Goal: Obtain resource: Obtain resource

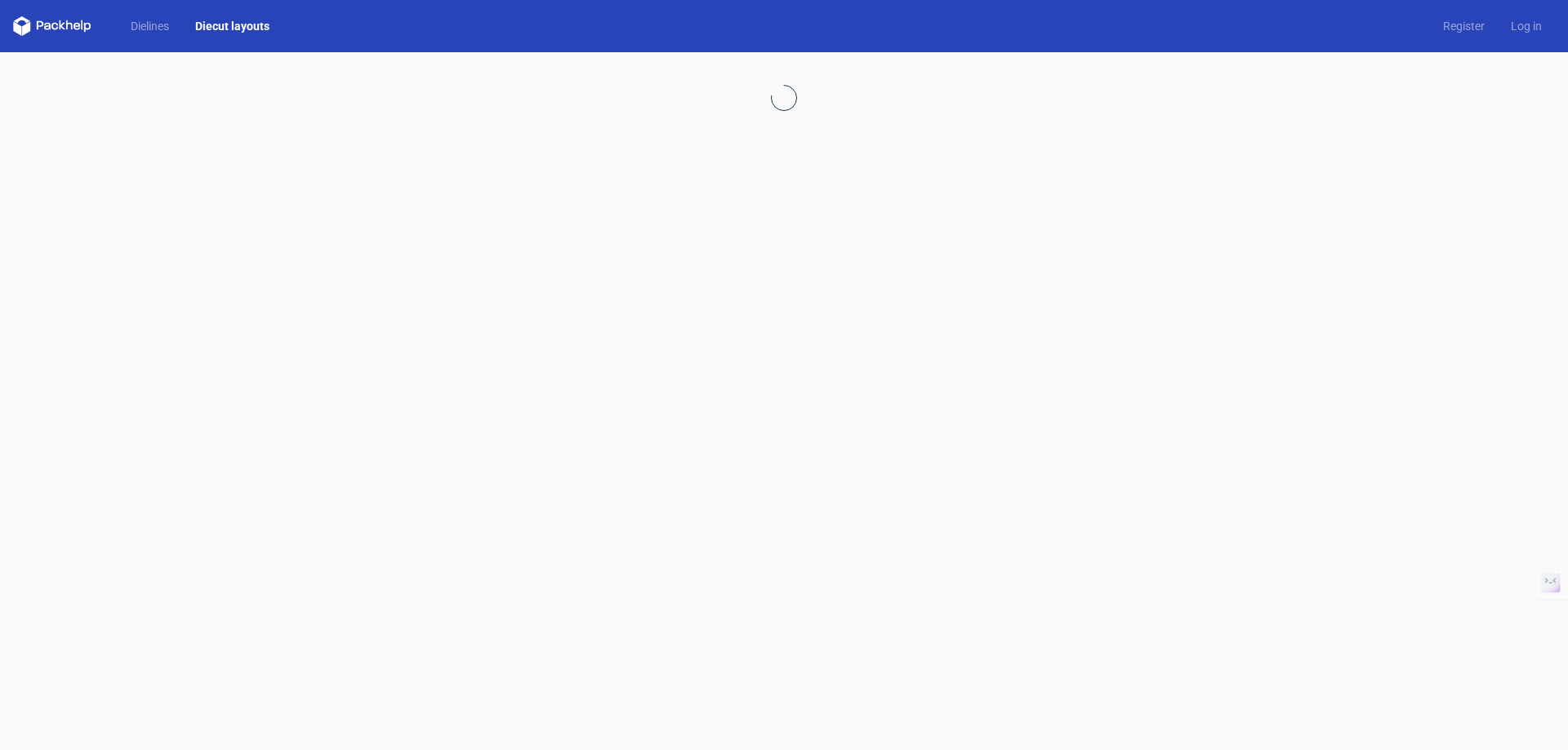
click at [238, 24] on link "Diecut layouts" at bounding box center [232, 25] width 100 height 16
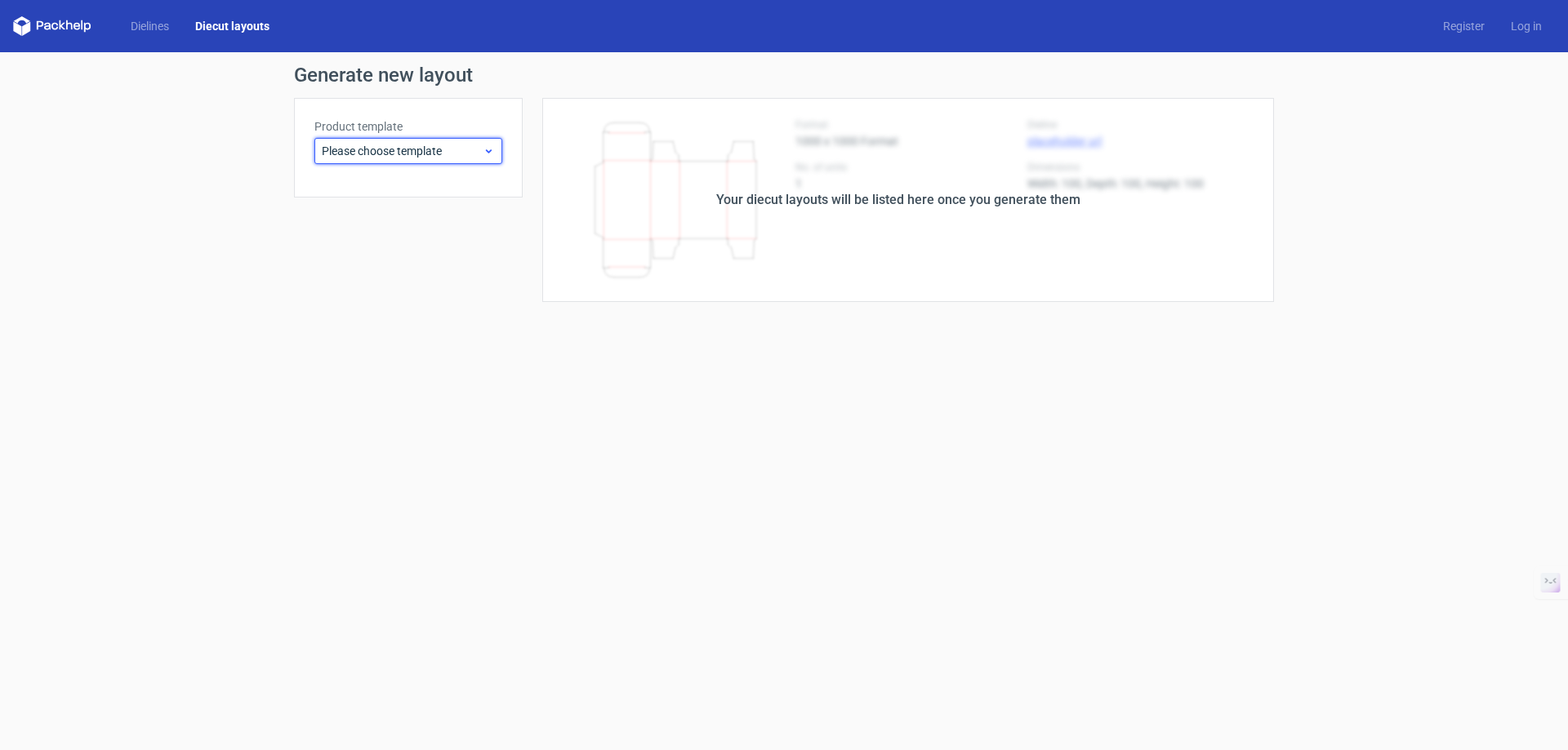
click at [446, 154] on span "Please choose template" at bounding box center [402, 150] width 160 height 16
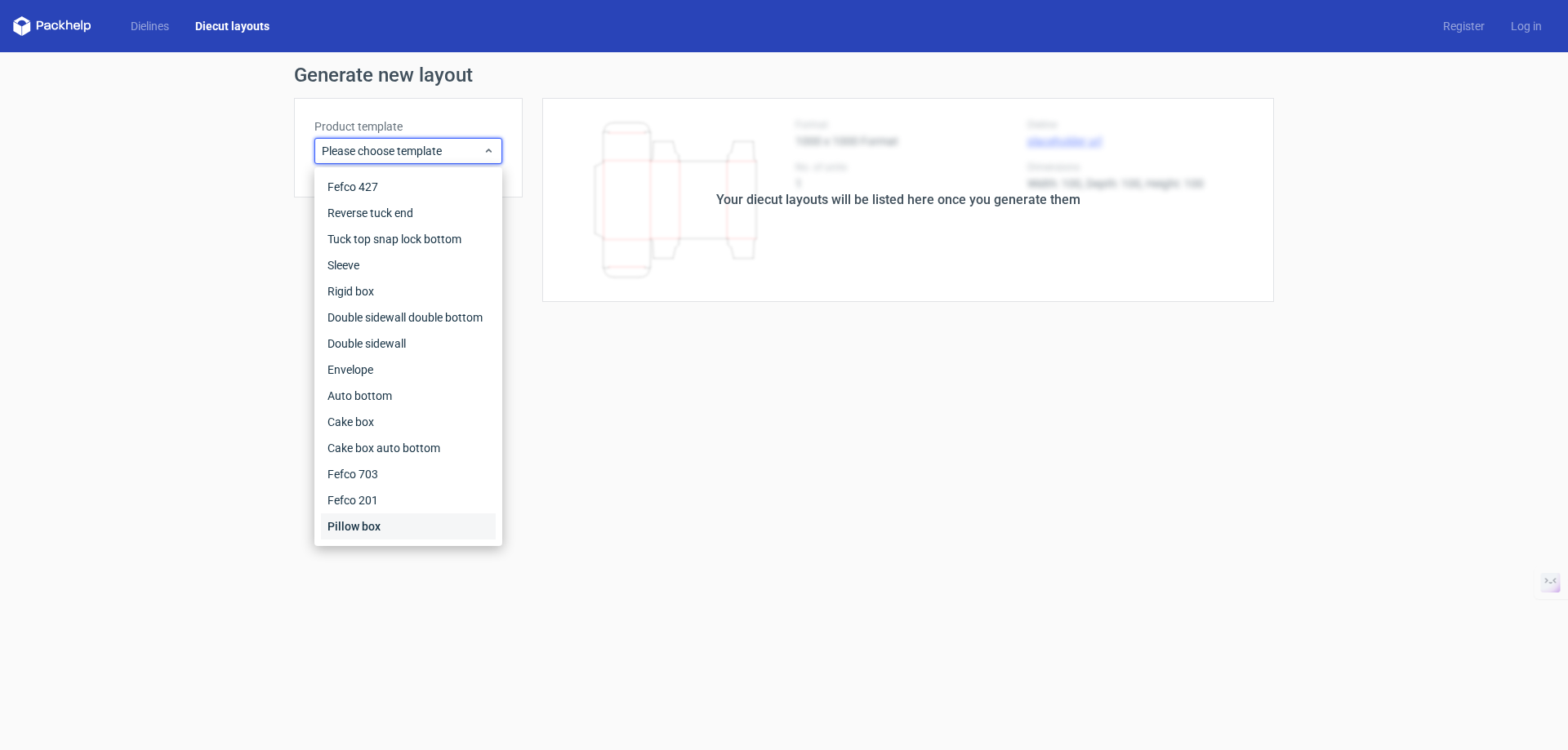
click at [359, 528] on div "Pillow box" at bounding box center [408, 526] width 175 height 26
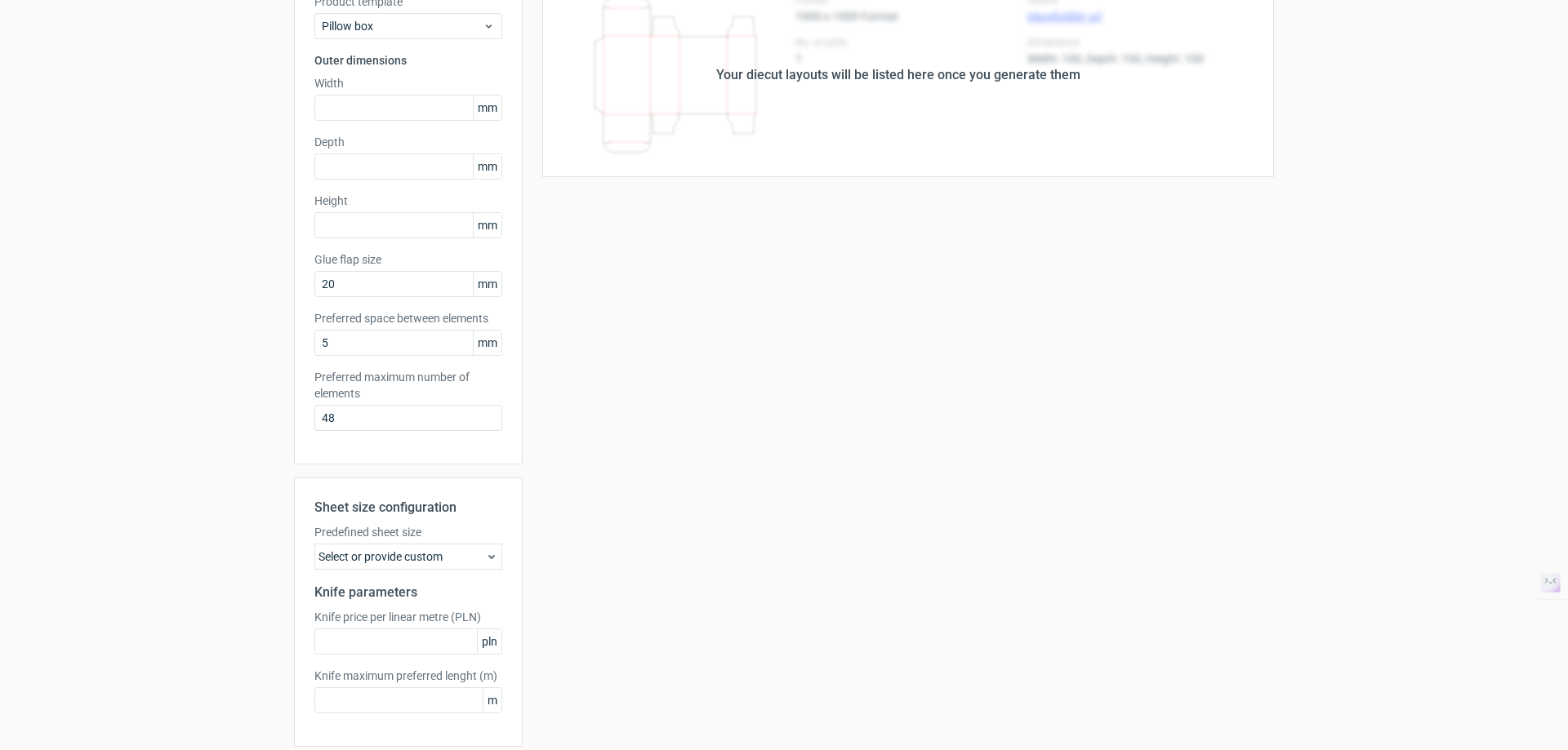
scroll to position [188, 0]
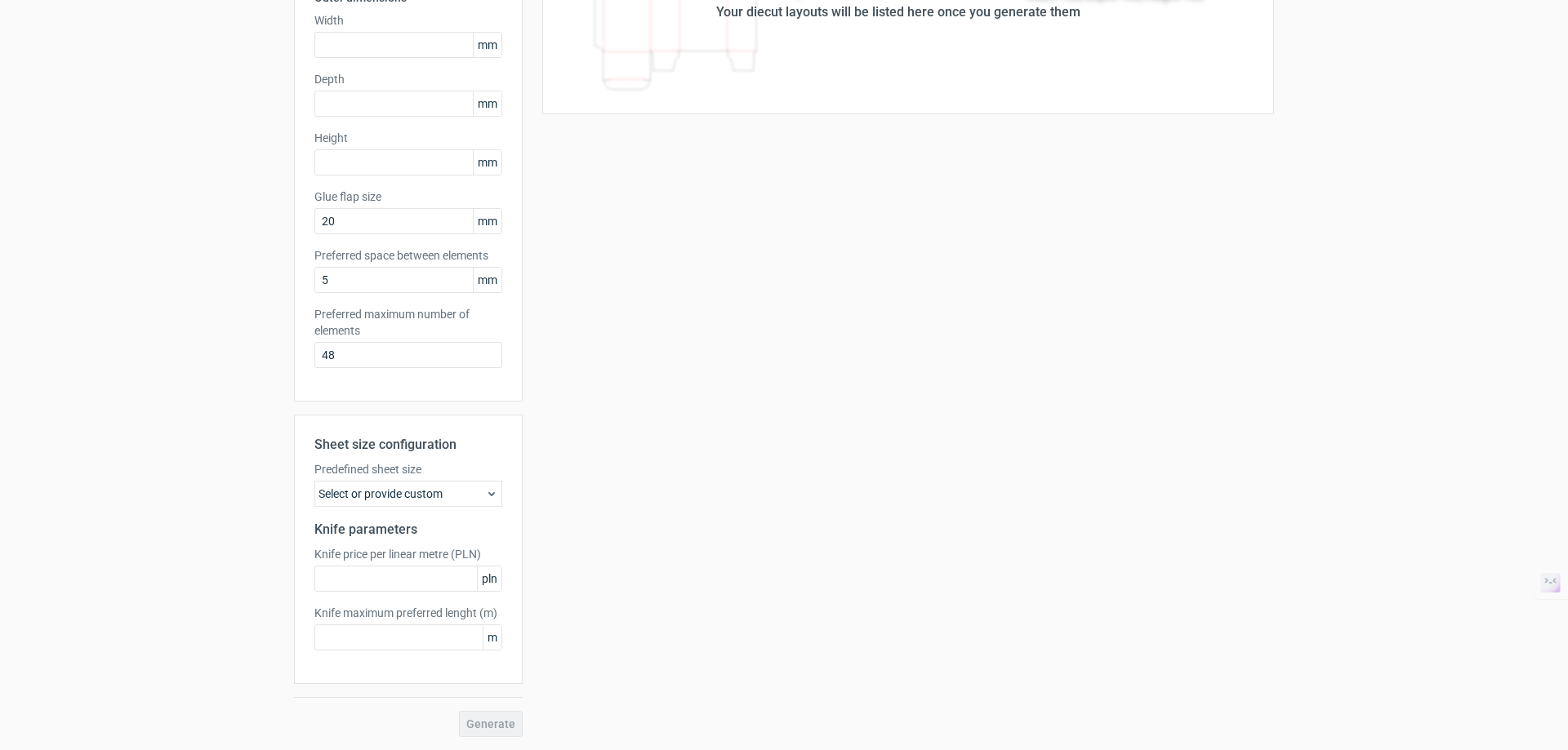
click at [468, 507] on div "Sheet size configuration Predefined sheet size Select or provide custom Knife p…" at bounding box center [409, 550] width 228 height 270
click at [473, 495] on div "Select or provide custom" at bounding box center [408, 494] width 188 height 26
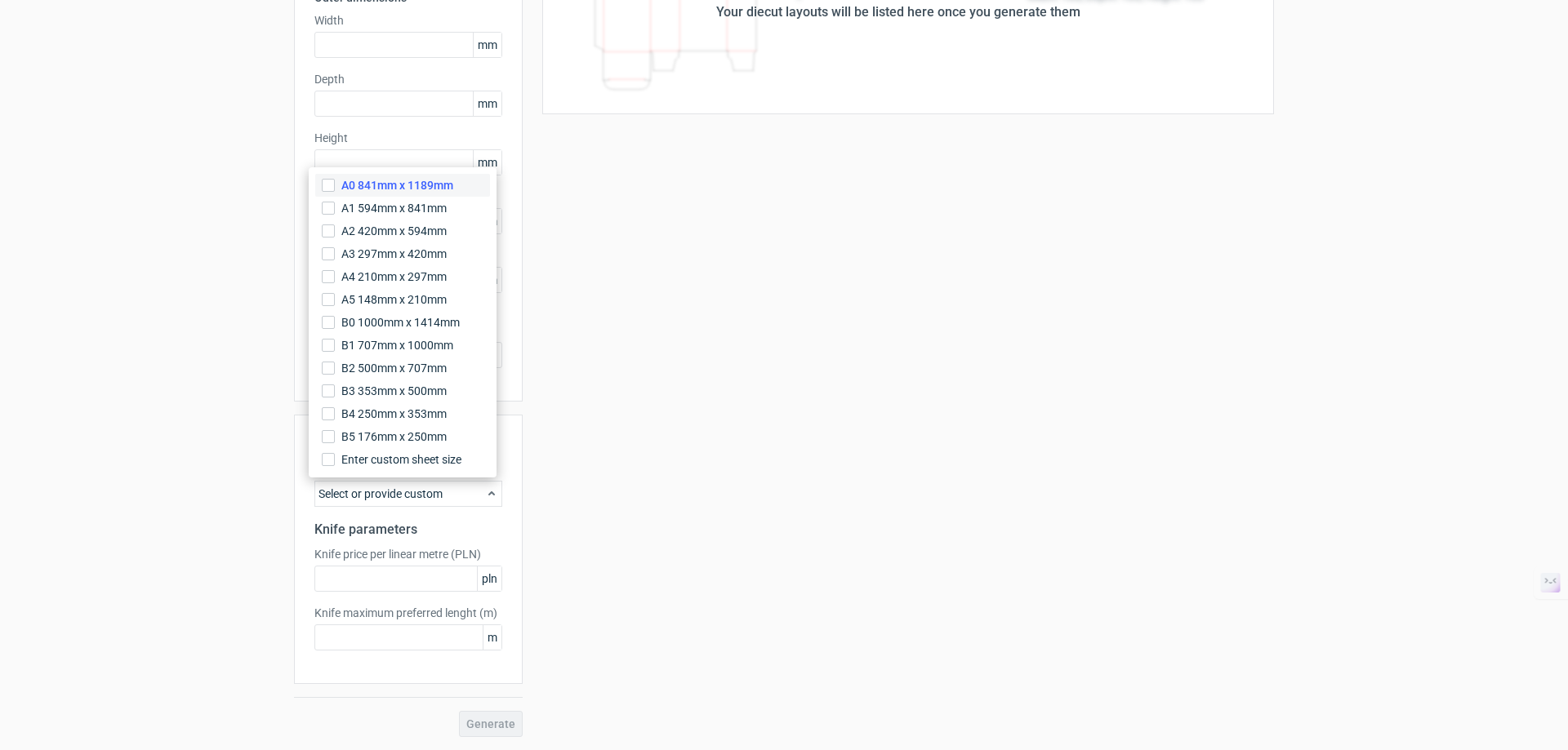
click at [393, 188] on span "A0 841mm x 1189mm" at bounding box center [397, 185] width 112 height 16
click at [335, 188] on input "A0 841mm x 1189mm" at bounding box center [328, 186] width 13 height 13
click at [592, 450] on div "Your diecut layouts will be listed here once you generate them Height Depth Wid…" at bounding box center [898, 324] width 751 height 827
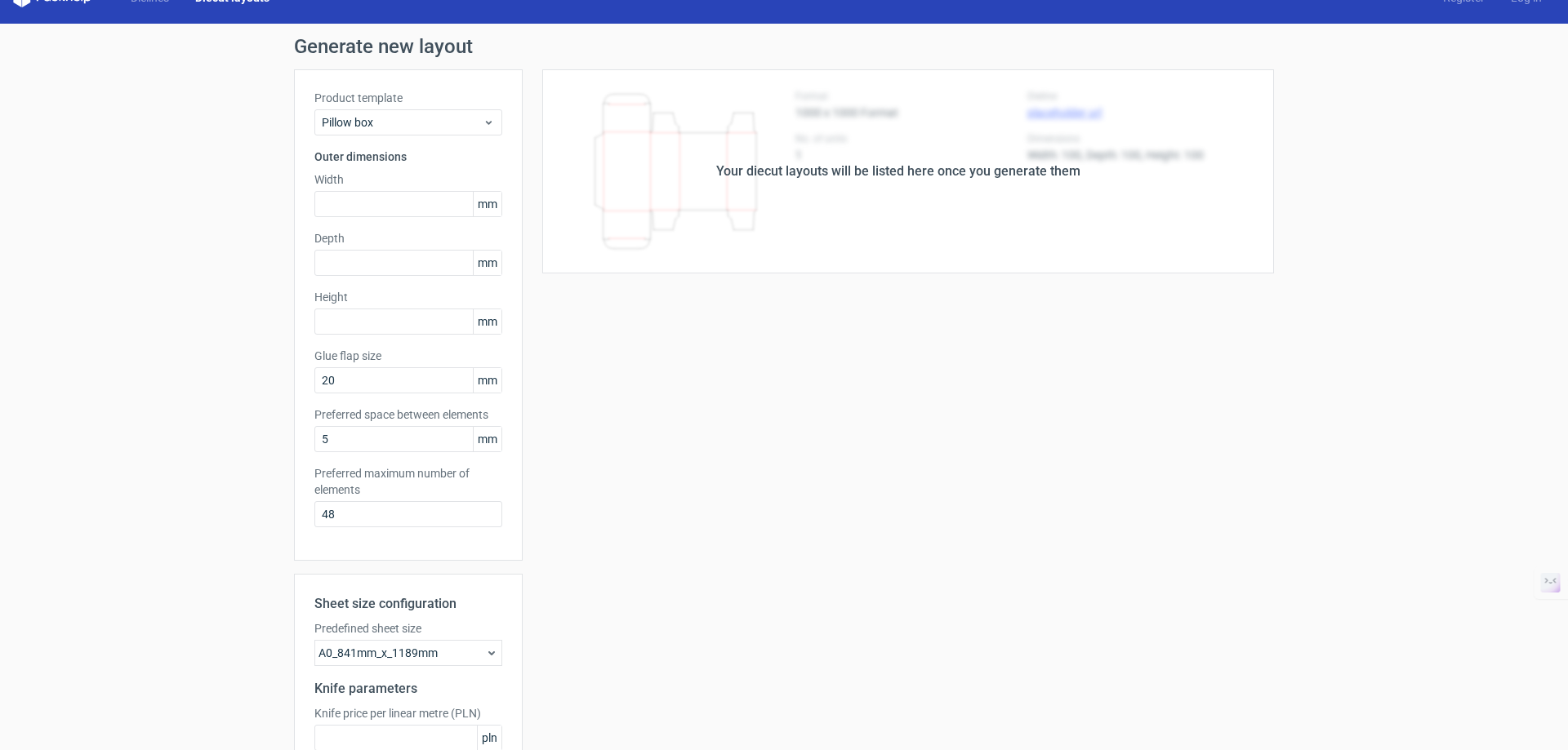
scroll to position [0, 0]
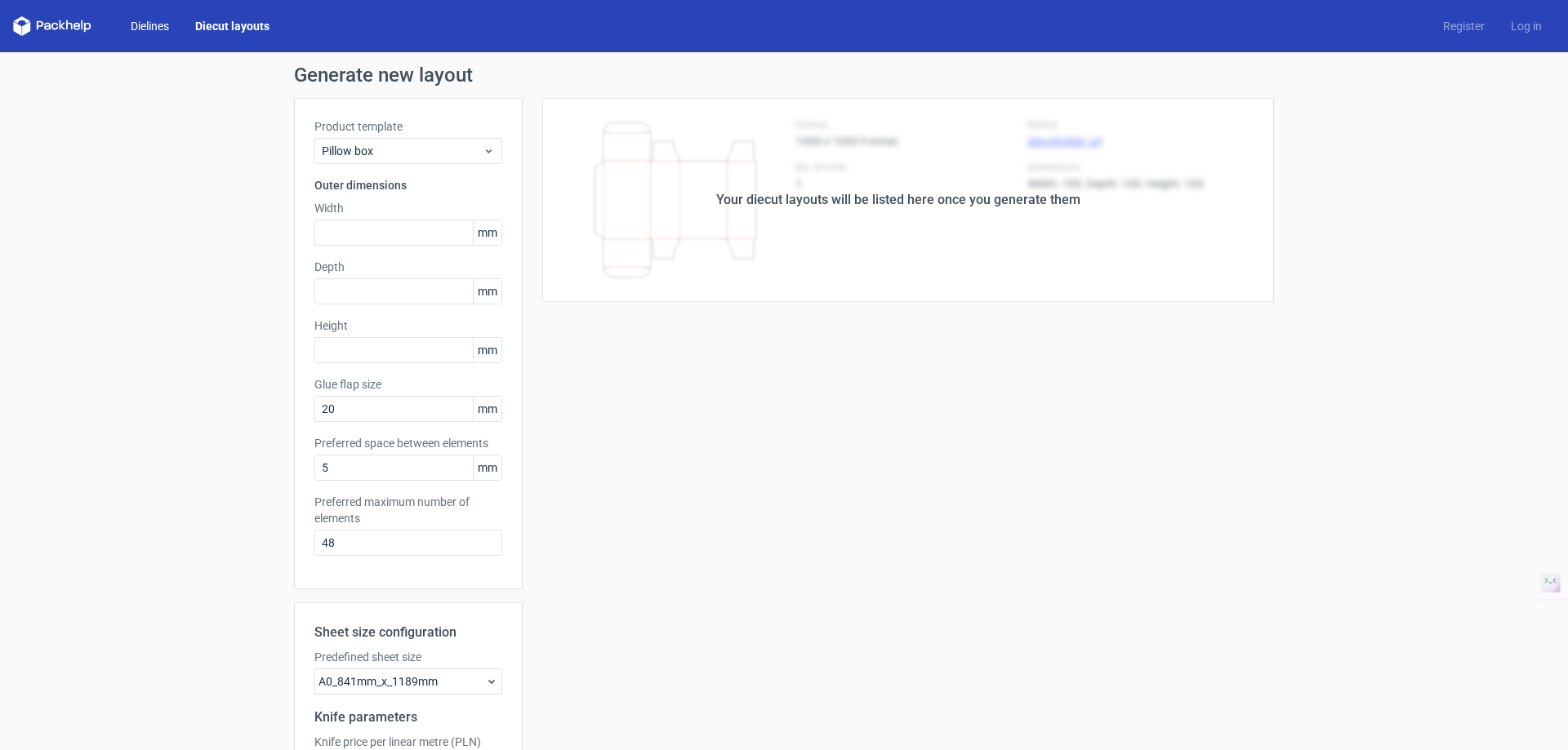
click at [160, 26] on link "Dielines" at bounding box center [150, 25] width 64 height 16
